Goal: Information Seeking & Learning: Learn about a topic

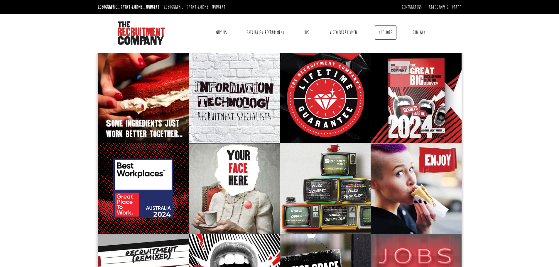
click at [384, 30] on link "The Jobs" at bounding box center [385, 32] width 22 height 15
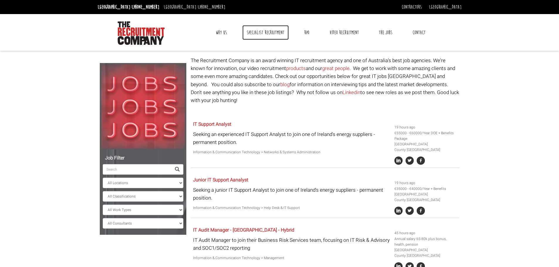
click at [259, 33] on link "Specialist Recruitment" at bounding box center [265, 32] width 46 height 15
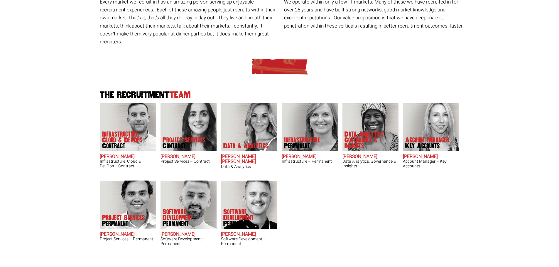
scroll to position [117, 0]
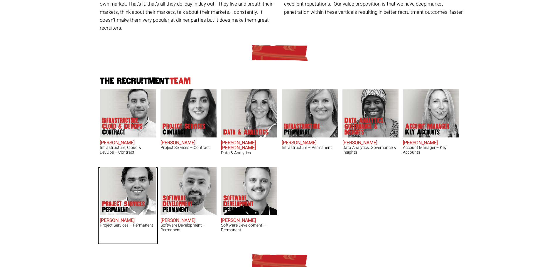
click at [123, 187] on img at bounding box center [128, 191] width 56 height 48
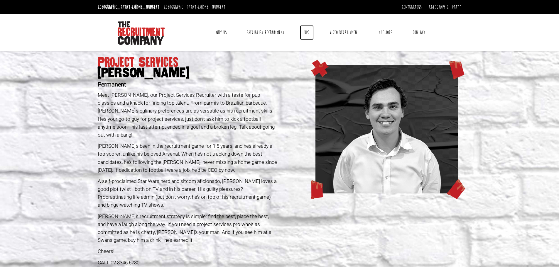
click at [308, 31] on link "RPO" at bounding box center [307, 32] width 14 height 15
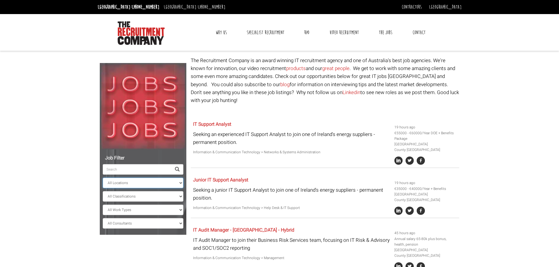
click at [179, 182] on select "All Locations [GEOGRAPHIC_DATA] [GEOGRAPHIC_DATA] [GEOGRAPHIC_DATA] [GEOGRAPHIC…" at bounding box center [143, 183] width 81 height 11
select select "[GEOGRAPHIC_DATA]"
click at [103, 178] on select "All Locations [GEOGRAPHIC_DATA] [GEOGRAPHIC_DATA] [GEOGRAPHIC_DATA] [GEOGRAPHIC…" at bounding box center [143, 183] width 81 height 11
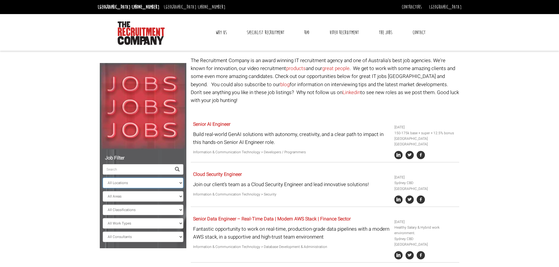
scroll to position [59, 0]
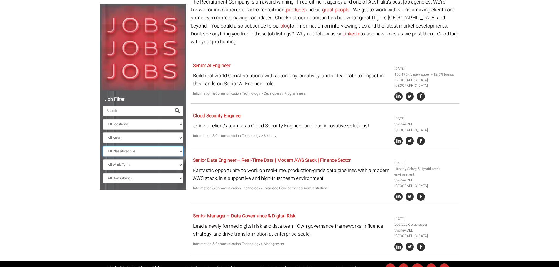
click at [158, 152] on select "All Classifications Banking & Financial Services Information & Communication Te…" at bounding box center [143, 151] width 81 height 11
click at [147, 165] on select "All Work Types Full Time Part Time Casual Contract / Temp" at bounding box center [143, 165] width 81 height 11
click at [142, 177] on select "All Consultants [PERSON_NAME] - , Infrastructure, Cloud & DevOps, Contract [PER…" at bounding box center [143, 178] width 81 height 11
click at [141, 181] on select "All Consultants [PERSON_NAME] - , Infrastructure, Cloud & DevOps, Contract [PER…" at bounding box center [143, 178] width 81 height 11
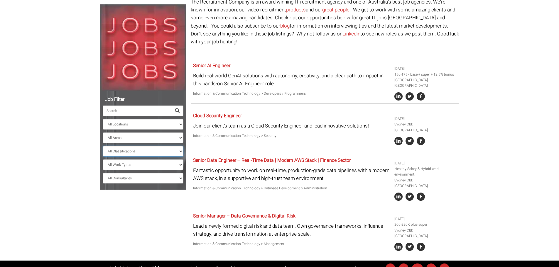
click at [142, 153] on select "All Classifications Banking & Financial Services Information & Communication Te…" at bounding box center [143, 151] width 81 height 11
select select "Administration & Office Support"
click at [103, 146] on select "All Classifications Banking & Financial Services Information & Communication Te…" at bounding box center [143, 151] width 81 height 11
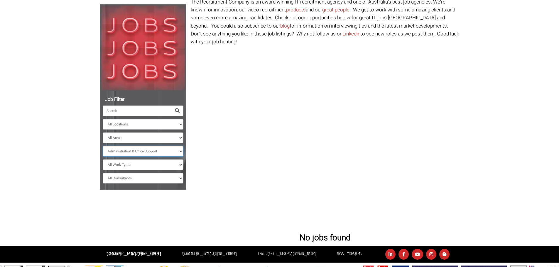
scroll to position [24, 0]
